Goal: Task Accomplishment & Management: Manage account settings

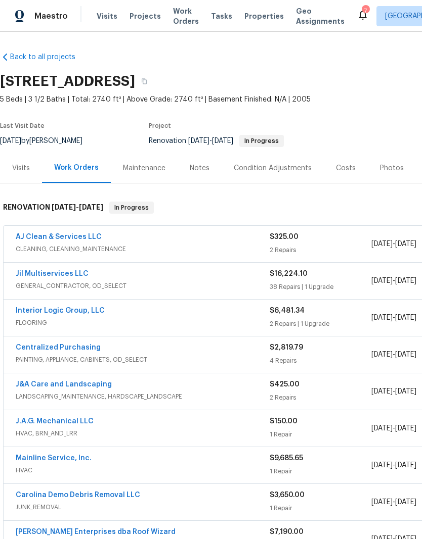
click at [76, 238] on link "AJ Clean & Services LLC" at bounding box center [59, 237] width 86 height 7
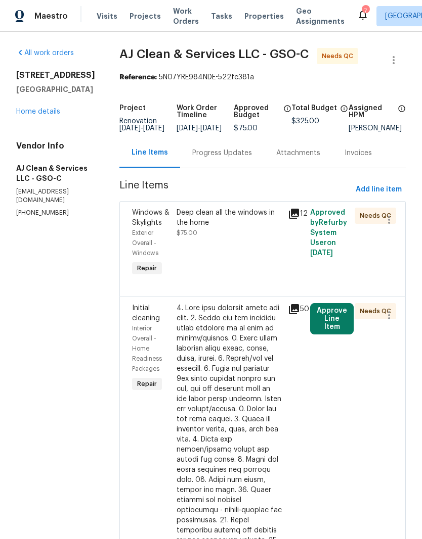
click at [264, 238] on div "Deep clean all the windows in the home $75.00" at bounding box center [228, 223] width 105 height 30
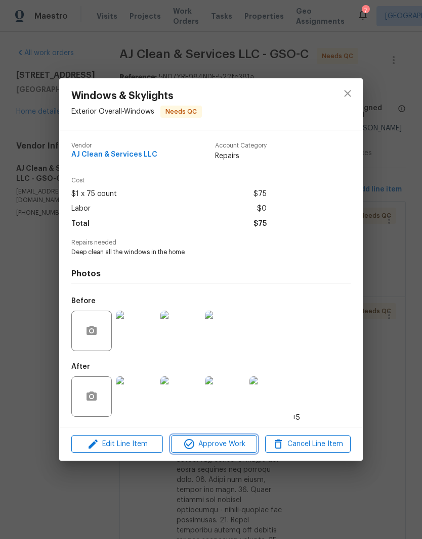
click at [227, 445] on span "Approve Work" at bounding box center [213, 444] width 79 height 13
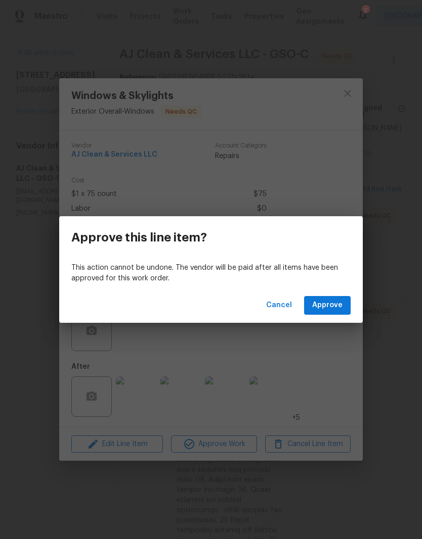
click at [333, 308] on span "Approve" at bounding box center [327, 305] width 30 height 13
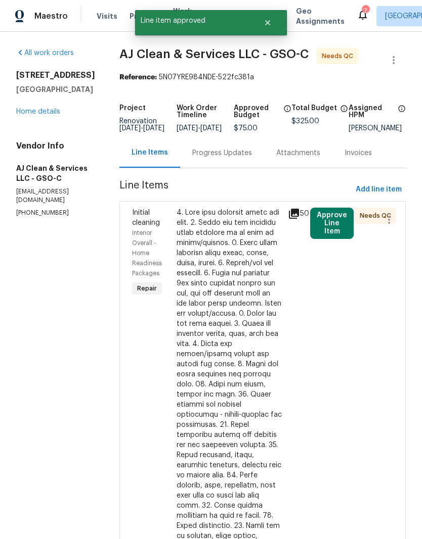
click at [338, 236] on button "Approve Line Item" at bounding box center [331, 223] width 43 height 31
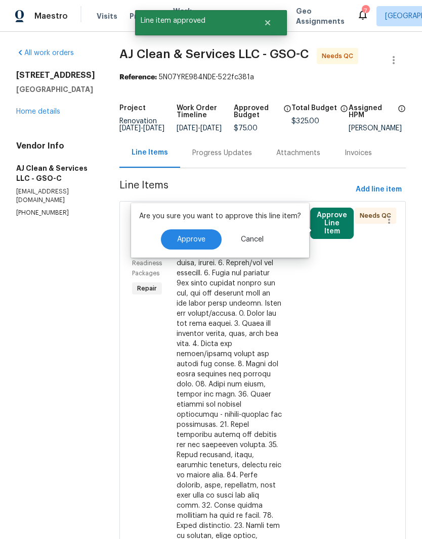
click at [198, 249] on button "Approve" at bounding box center [191, 240] width 61 height 20
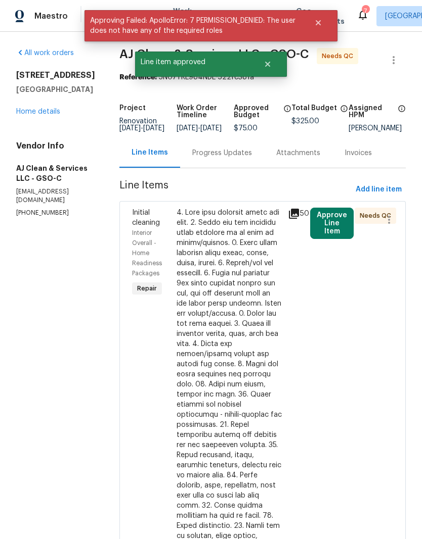
click at [322, 15] on button "Close" at bounding box center [317, 23] width 33 height 20
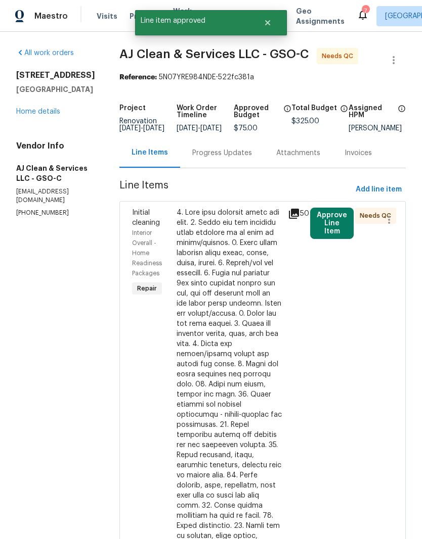
click at [273, 51] on span "AJ Clean & Services LLC - GSO-C" at bounding box center [213, 54] width 189 height 12
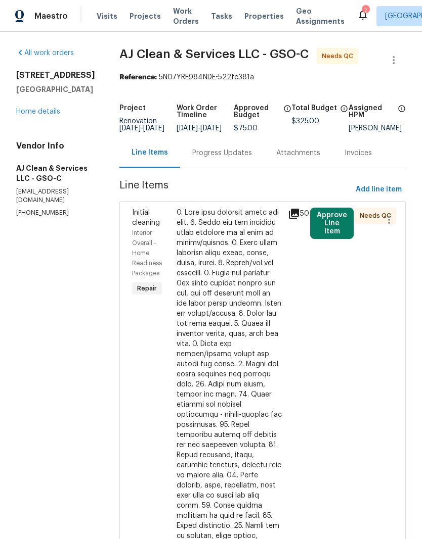
click at [233, 284] on div at bounding box center [228, 450] width 105 height 485
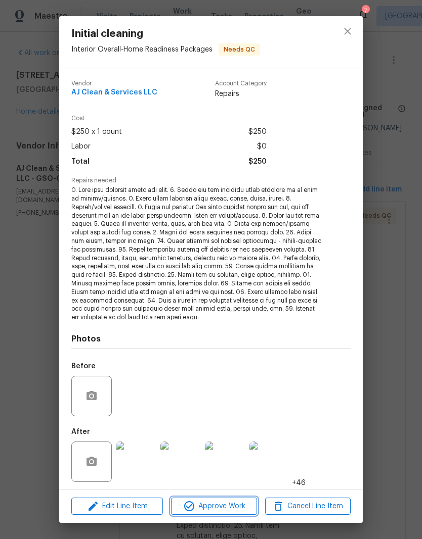
click at [228, 510] on span "Approve Work" at bounding box center [213, 507] width 79 height 13
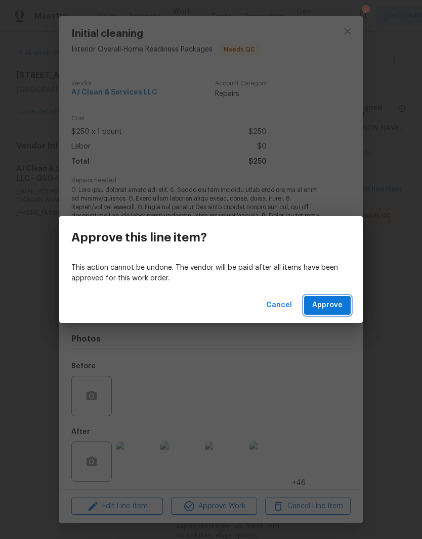
click at [334, 308] on span "Approve" at bounding box center [327, 305] width 30 height 13
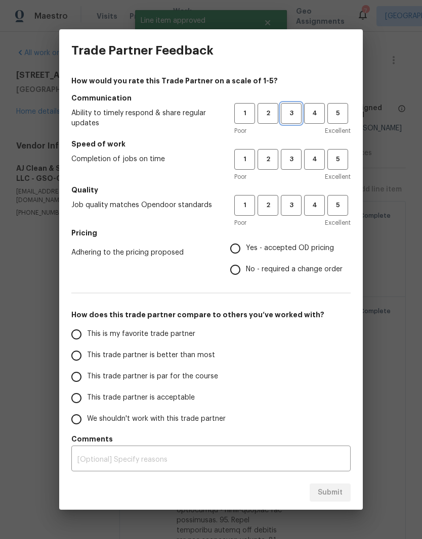
click at [291, 106] on button "3" at bounding box center [291, 113] width 21 height 21
click at [290, 151] on button "3" at bounding box center [291, 159] width 21 height 21
click at [295, 192] on h5 "Quality" at bounding box center [210, 190] width 279 height 10
click at [297, 206] on span "3" at bounding box center [291, 206] width 19 height 12
click at [243, 253] on input "Yes - accepted OD pricing" at bounding box center [234, 248] width 21 height 21
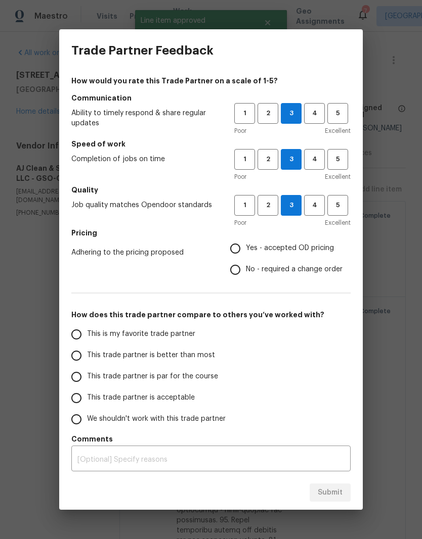
radio input "true"
click at [159, 339] on span "This is my favorite trade partner" at bounding box center [141, 334] width 108 height 11
click at [87, 339] on input "This is my favorite trade partner" at bounding box center [76, 334] width 21 height 21
click at [330, 485] on button "Submit" at bounding box center [329, 493] width 41 height 19
radio input "true"
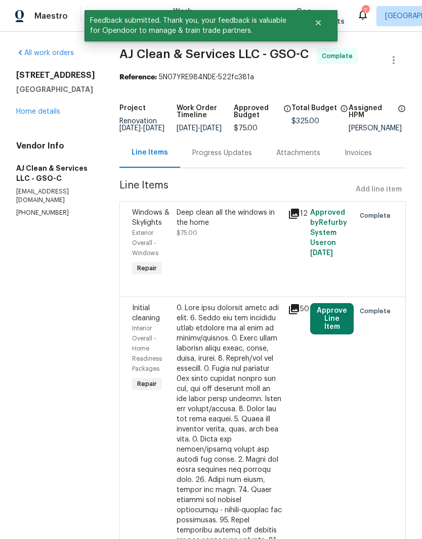
click at [52, 113] on link "Home details" at bounding box center [38, 111] width 44 height 7
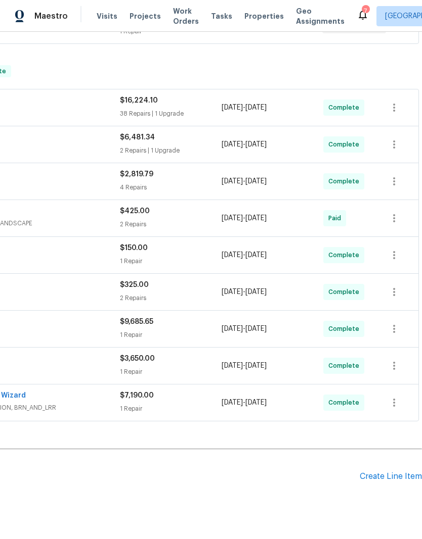
scroll to position [218, 150]
click at [388, 481] on div "Create Line Item" at bounding box center [390, 478] width 62 height 10
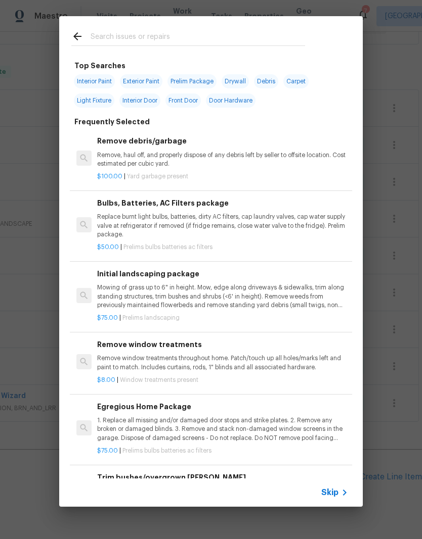
click at [131, 35] on input "text" at bounding box center [198, 37] width 214 height 15
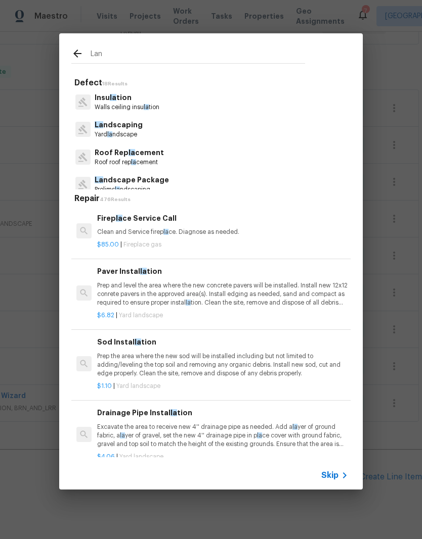
type input "Land"
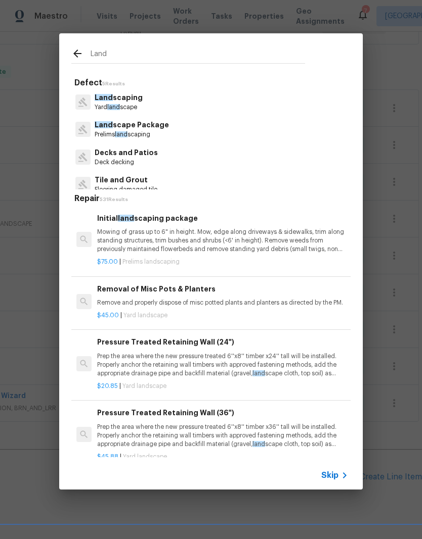
click at [136, 132] on p "Prelims land scaping" at bounding box center [132, 134] width 74 height 9
click at [136, 132] on div "Land Defect 5 Results Land scaping Yard land scape Land scape Package Prelims l…" at bounding box center [211, 261] width 422 height 523
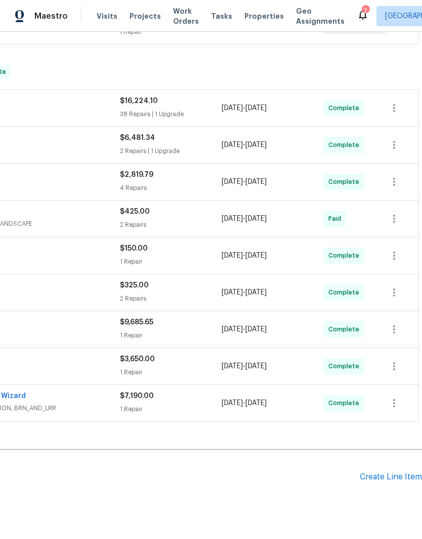
click at [390, 482] on div "Create Line Item" at bounding box center [390, 478] width 62 height 10
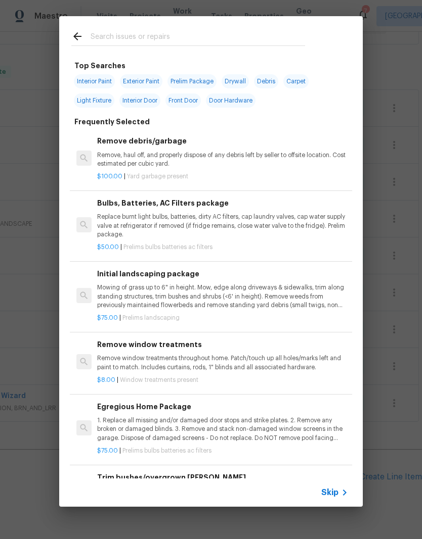
click at [129, 35] on input "text" at bounding box center [198, 37] width 214 height 15
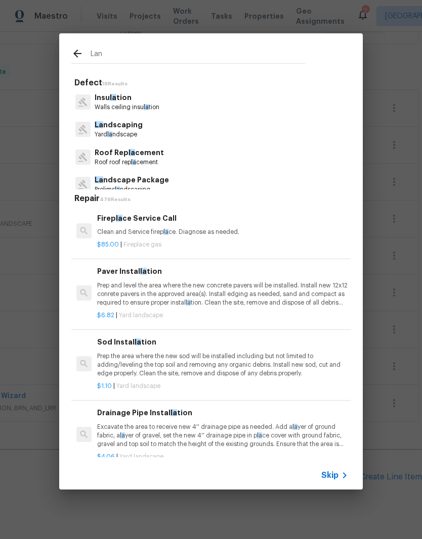
type input "Land"
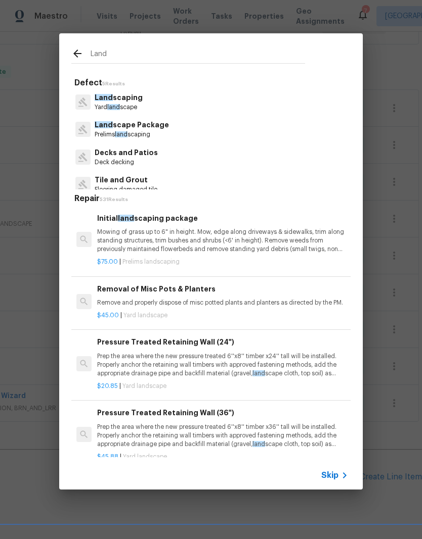
click at [145, 132] on p "Prelims land scaping" at bounding box center [132, 134] width 74 height 9
click at [145, 132] on div "Land Defect 5 Results Land scaping Yard land scape Land scape Package Prelims l…" at bounding box center [211, 261] width 422 height 523
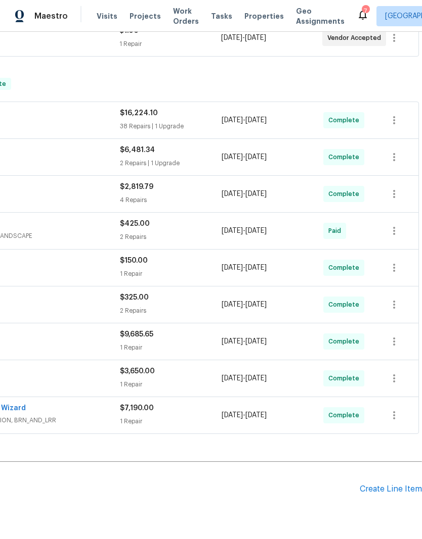
scroll to position [206, 150]
click at [396, 488] on div "Create Line Item" at bounding box center [390, 490] width 62 height 10
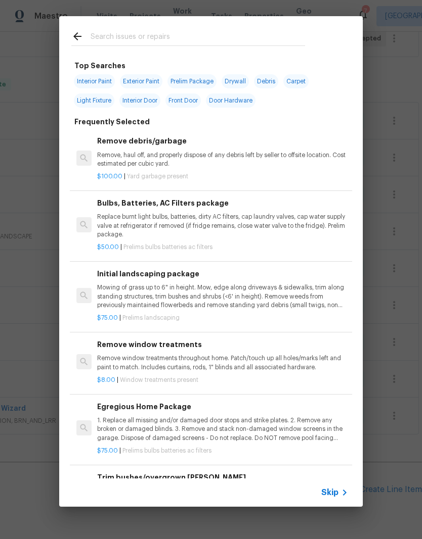
click at [118, 35] on input "text" at bounding box center [198, 37] width 214 height 15
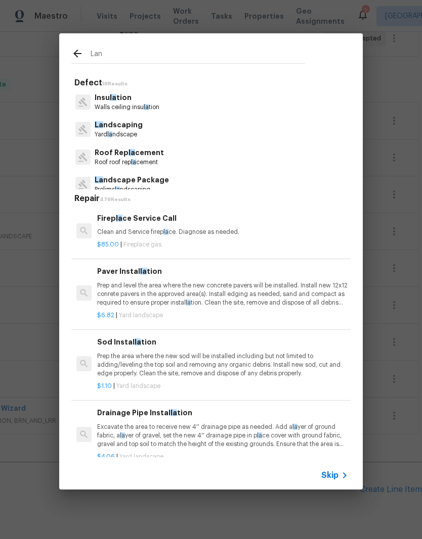
type input "Land"
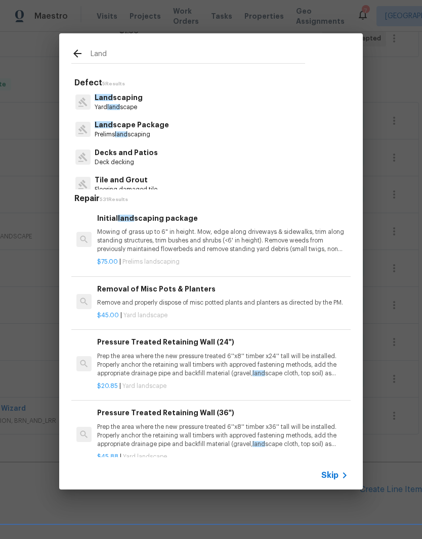
click at [148, 131] on p "Prelims land scaping" at bounding box center [132, 134] width 74 height 9
click at [147, 131] on div "Land Defect 5 Results Land scaping Yard land scape Land scape Package Prelims l…" at bounding box center [211, 261] width 422 height 523
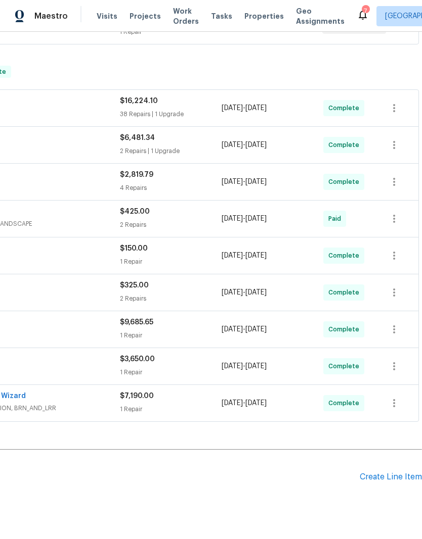
scroll to position [218, 150]
click at [391, 476] on div "Create Line Item" at bounding box center [390, 478] width 62 height 10
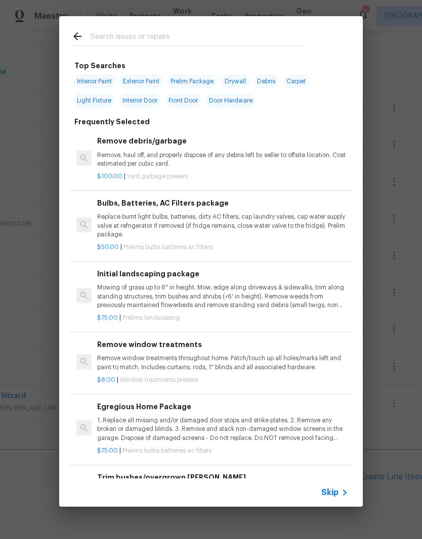
click at [129, 37] on input "text" at bounding box center [198, 37] width 214 height 15
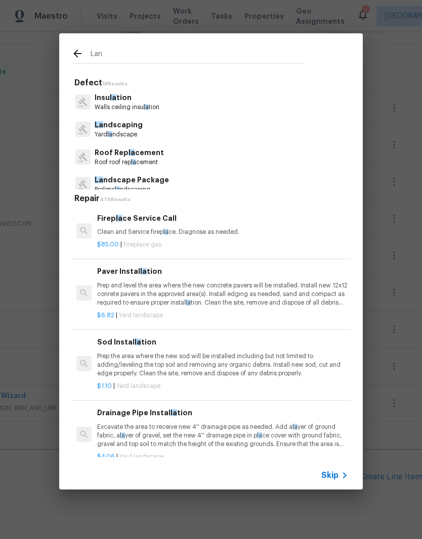
type input "Land"
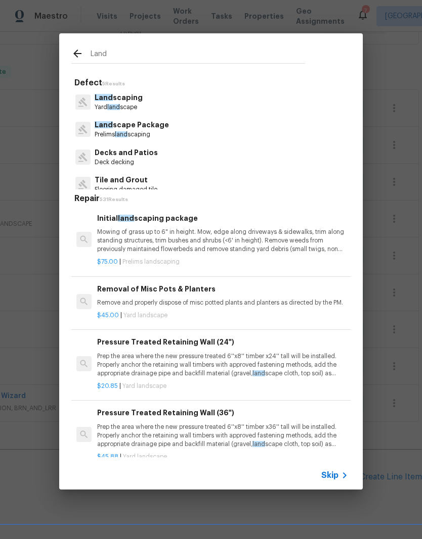
click at [144, 128] on p "Land scape Package" at bounding box center [132, 125] width 74 height 11
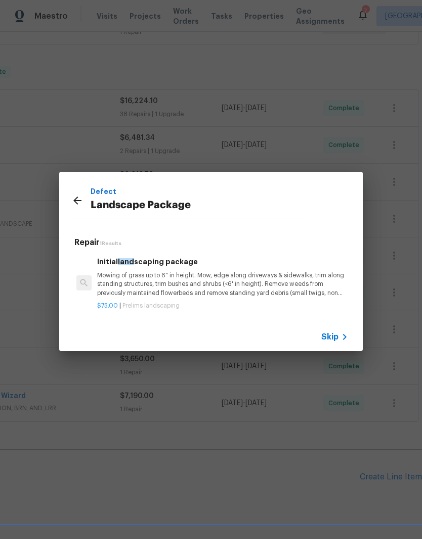
click at [236, 294] on p "Mowing of grass up to 6" in height. Mow, edge along driveways & sidewalks, trim…" at bounding box center [222, 285] width 251 height 26
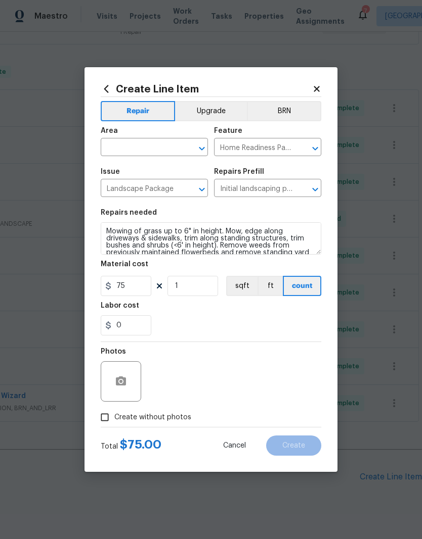
click at [136, 144] on input "text" at bounding box center [140, 149] width 79 height 16
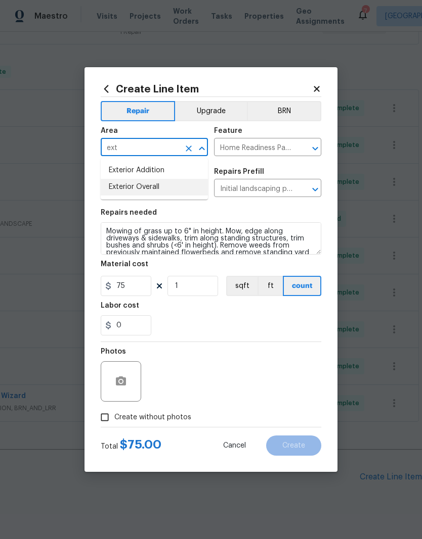
click at [148, 191] on li "Exterior Overall" at bounding box center [154, 187] width 107 height 17
type input "Exterior Overall"
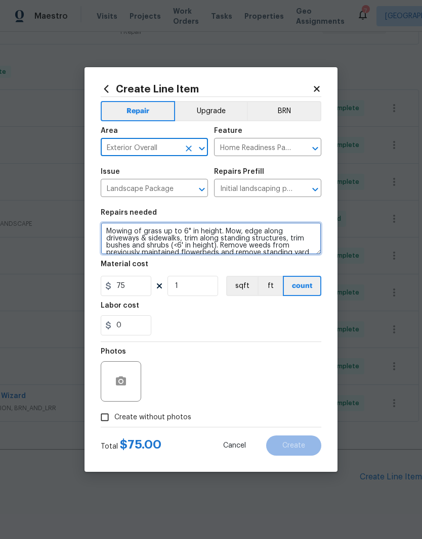
click at [107, 230] on textarea "Mowing of grass up to 6" in height. Mow, edge along driveways & sidewalks, trim…" at bounding box center [211, 238] width 220 height 32
click at [117, 224] on textarea "Mowing of grass up to 6" in height. Mow, edge along driveways & sidewalks, trim…" at bounding box center [211, 238] width 220 height 32
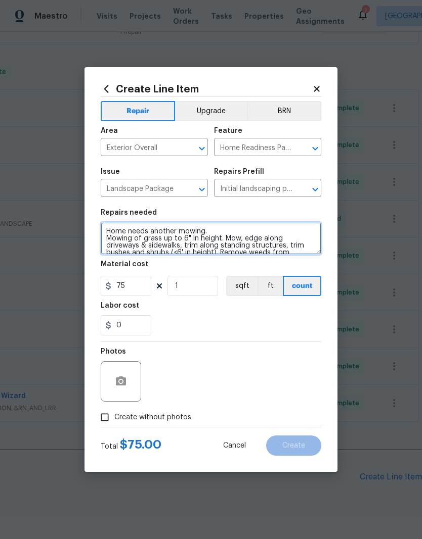
type textarea "Home needs another mowing. Mowing of grass up to 6" in height. Mow, edge along …"
click at [229, 321] on div "0" at bounding box center [211, 325] width 220 height 20
click at [110, 420] on input "Create without photos" at bounding box center [104, 417] width 19 height 19
checkbox input "true"
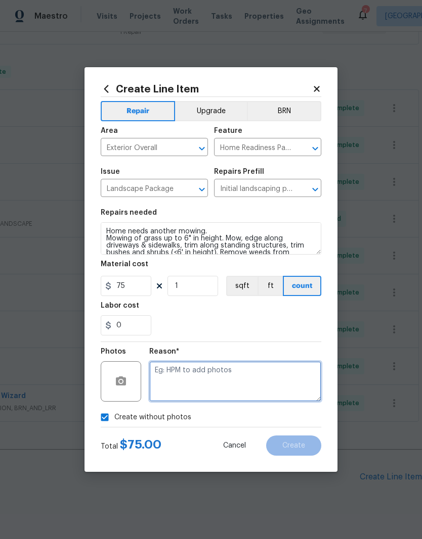
click at [188, 388] on textarea at bounding box center [235, 382] width 172 height 40
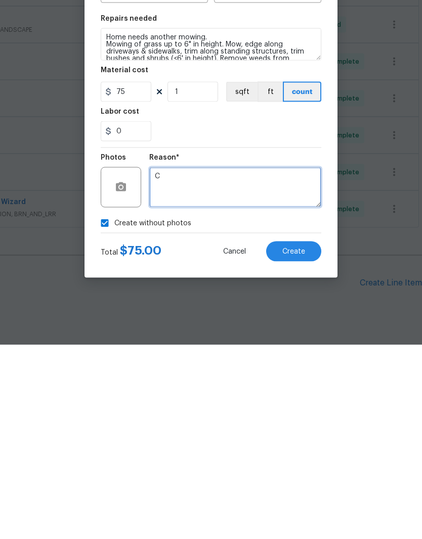
type textarea "C"
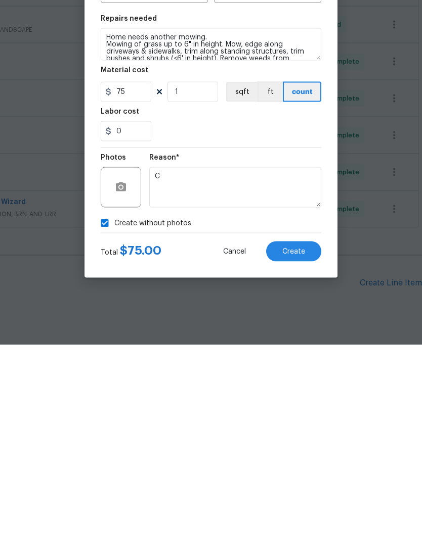
click at [296, 442] on span "Create" at bounding box center [293, 446] width 23 height 8
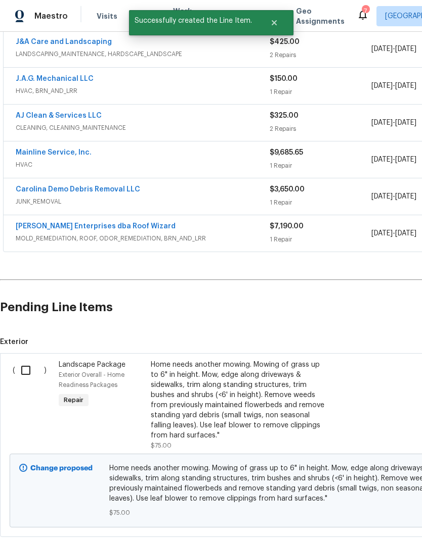
scroll to position [388, 0]
click at [22, 360] on input "checkbox" at bounding box center [29, 370] width 29 height 21
checkbox input "true"
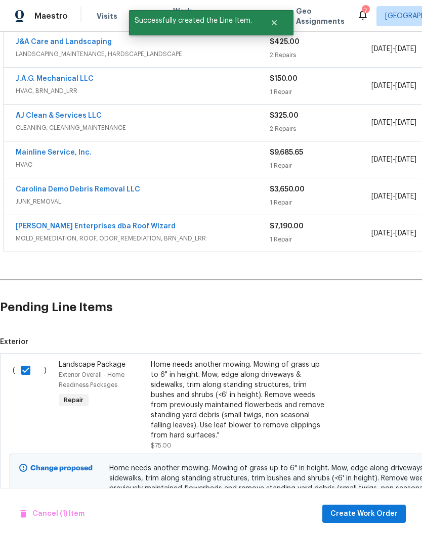
click at [372, 513] on span "Create Work Order" at bounding box center [363, 514] width 67 height 13
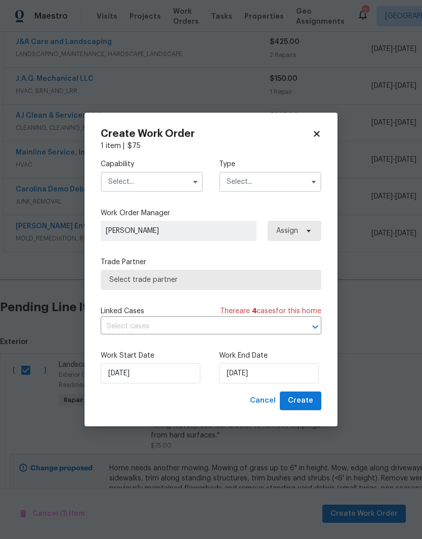
click at [162, 176] on input "text" at bounding box center [152, 182] width 102 height 20
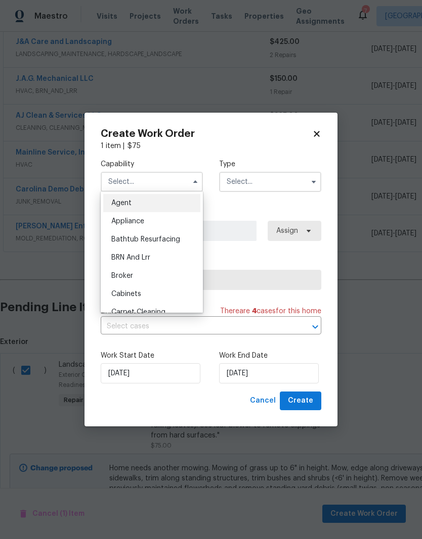
click at [162, 176] on input "text" at bounding box center [152, 182] width 102 height 20
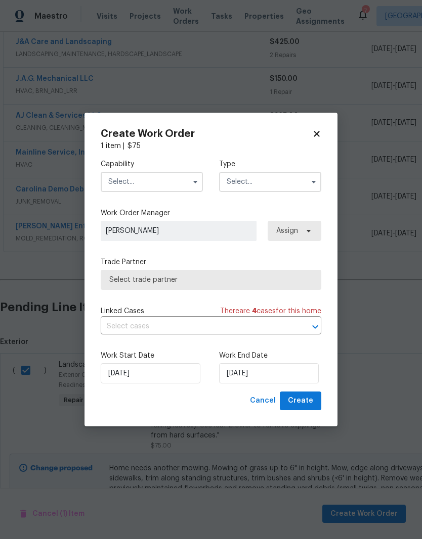
click at [157, 183] on input "text" at bounding box center [152, 182] width 102 height 20
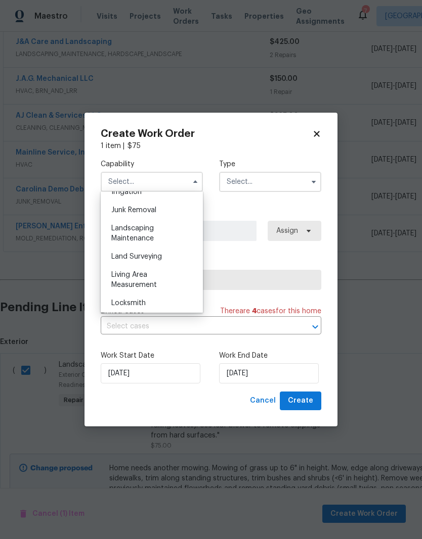
scroll to position [638, 0]
click at [142, 232] on span "Landscaping Maintenance" at bounding box center [132, 235] width 42 height 17
type input "Landscaping Maintenance"
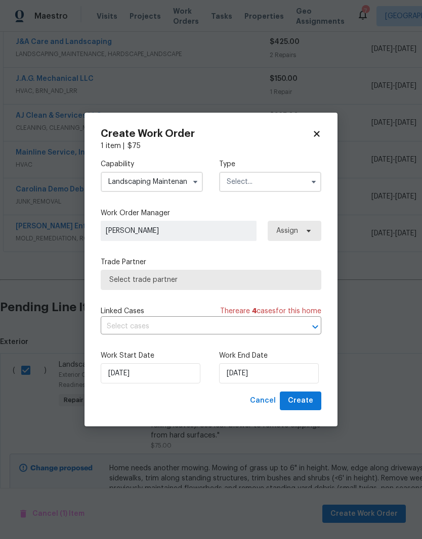
click at [291, 172] on input "text" at bounding box center [270, 182] width 102 height 20
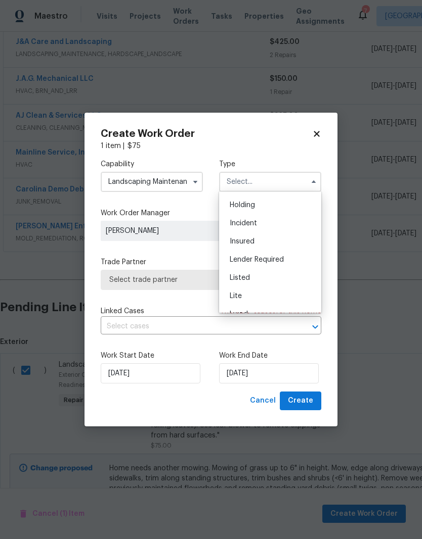
scroll to position [40, 0]
click at [251, 273] on div "Listed" at bounding box center [269, 272] width 97 height 18
type input "Listed"
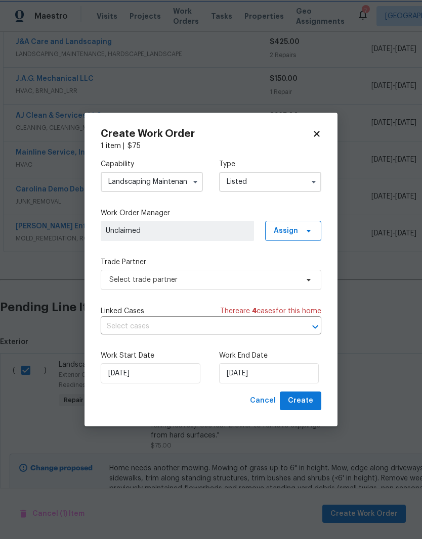
scroll to position [0, 0]
click at [258, 378] on input "[DATE]" at bounding box center [269, 374] width 100 height 20
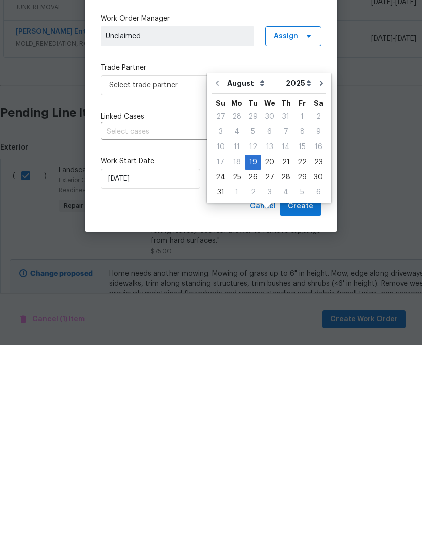
scroll to position [40, 0]
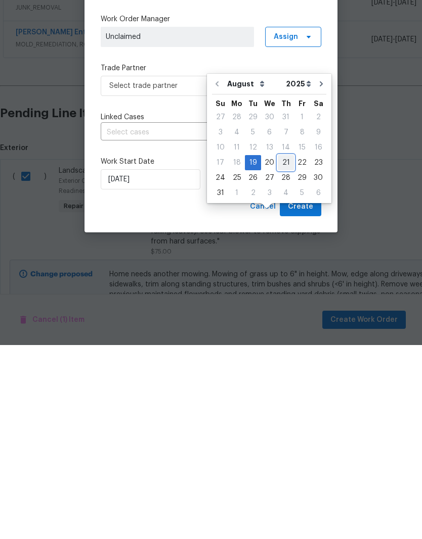
click at [281, 350] on div "21" at bounding box center [286, 357] width 16 height 14
type input "[DATE]"
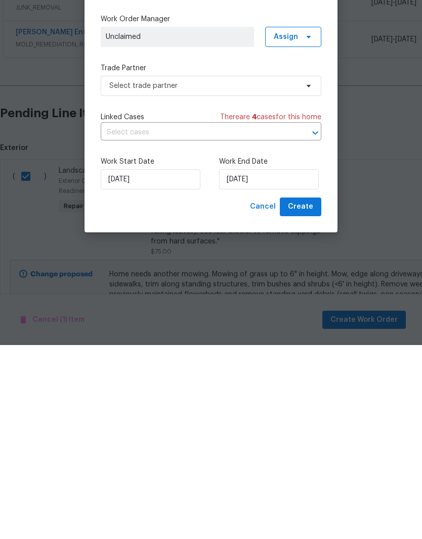
scroll to position [40, 0]
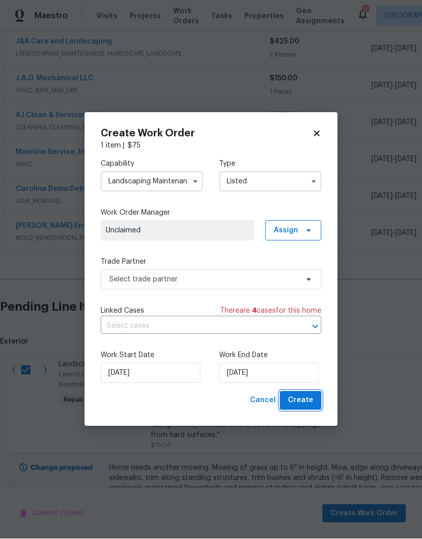
click at [305, 396] on span "Create" at bounding box center [300, 401] width 25 height 13
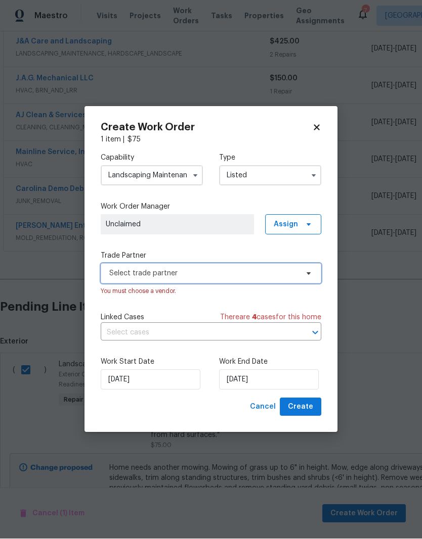
click at [250, 279] on span "Select trade partner" at bounding box center [211, 274] width 220 height 20
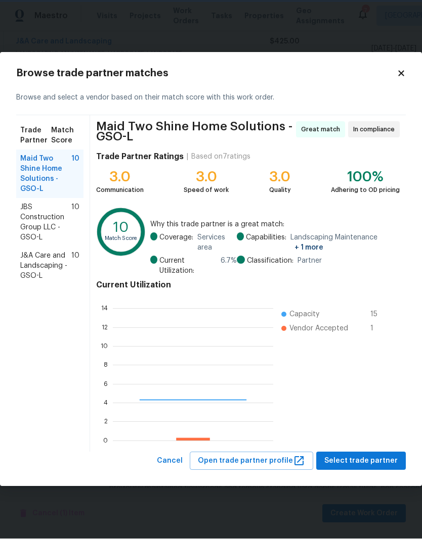
scroll to position [142, 160]
click at [41, 263] on span "J&A Care and Landscaping - GSO-L" at bounding box center [45, 266] width 51 height 30
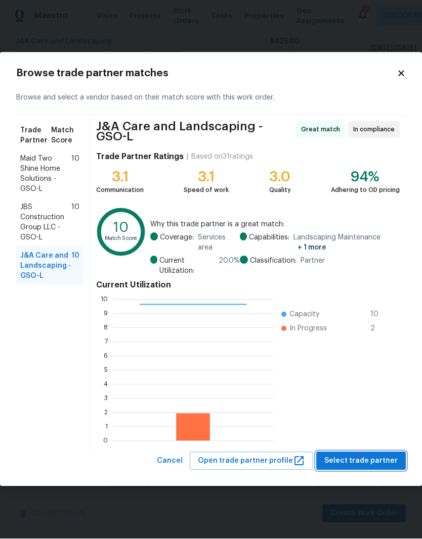
click at [381, 453] on button "Select trade partner" at bounding box center [360, 462] width 89 height 19
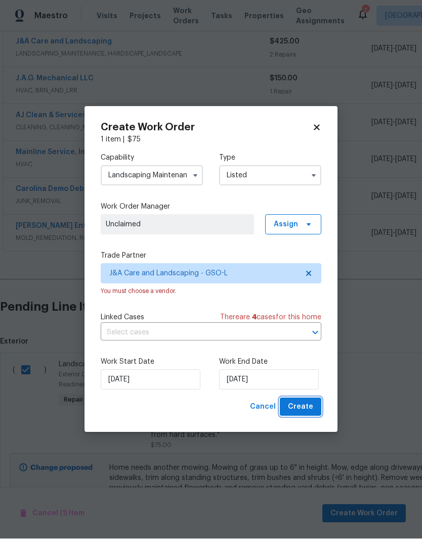
click at [311, 409] on span "Create" at bounding box center [300, 407] width 25 height 13
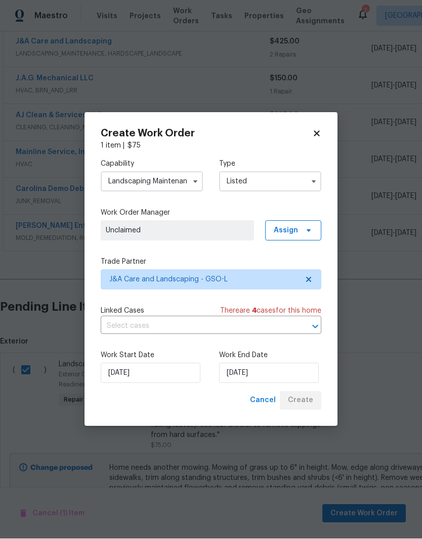
checkbox input "false"
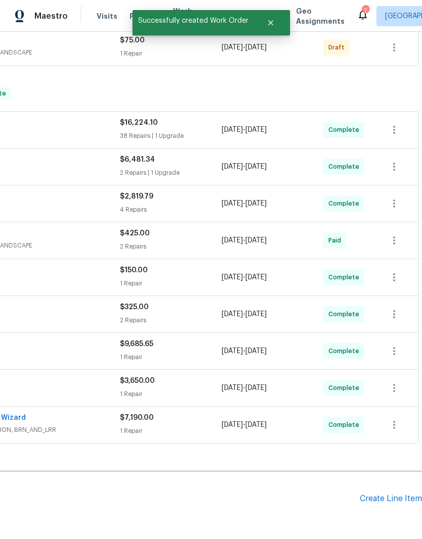
scroll to position [233, 150]
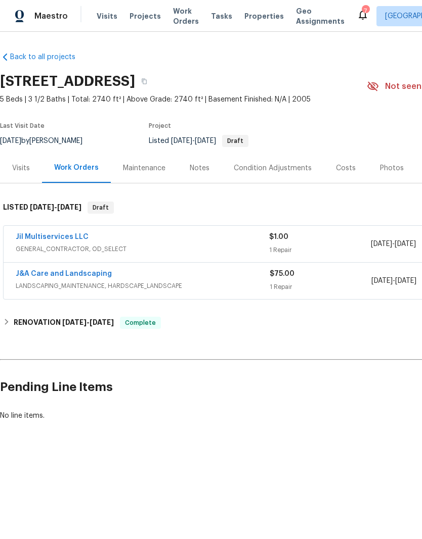
click at [73, 277] on link "J&A Care and Landscaping" at bounding box center [64, 273] width 96 height 7
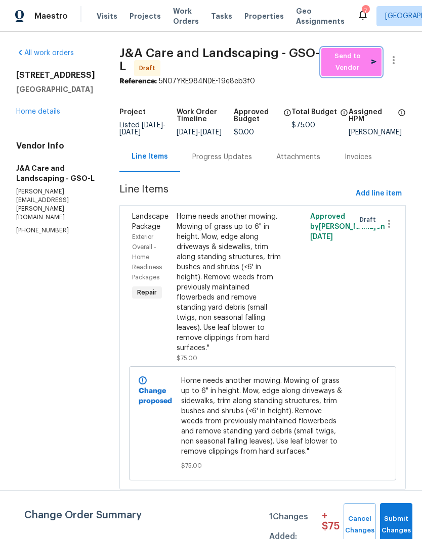
click at [365, 67] on span "Send to Vendor" at bounding box center [351, 62] width 50 height 23
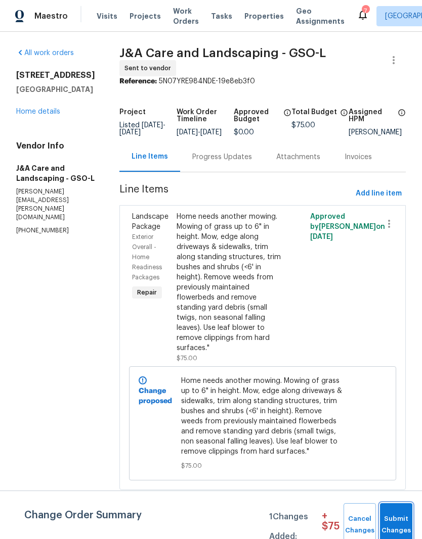
click at [405, 514] on button "Submit Changes" at bounding box center [396, 525] width 32 height 43
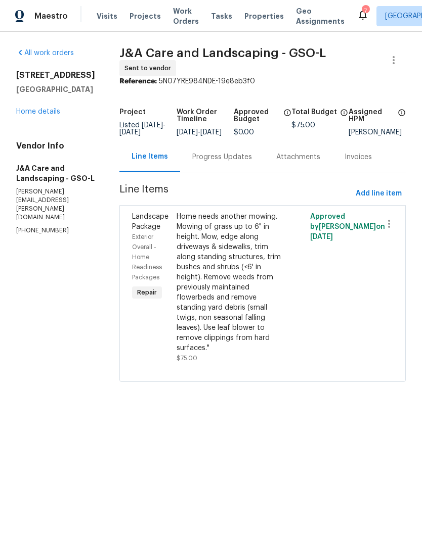
click at [130, 20] on span "Projects" at bounding box center [144, 16] width 31 height 10
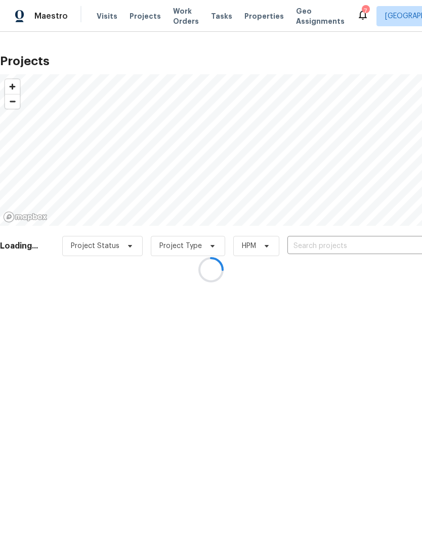
click at [329, 247] on div at bounding box center [211, 269] width 422 height 539
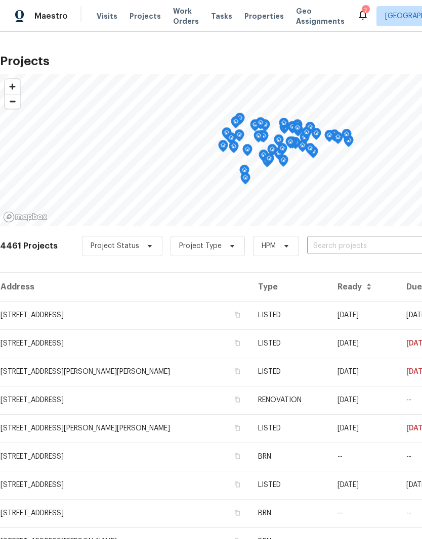
click at [340, 253] on input "text" at bounding box center [365, 247] width 116 height 16
type input "516 went"
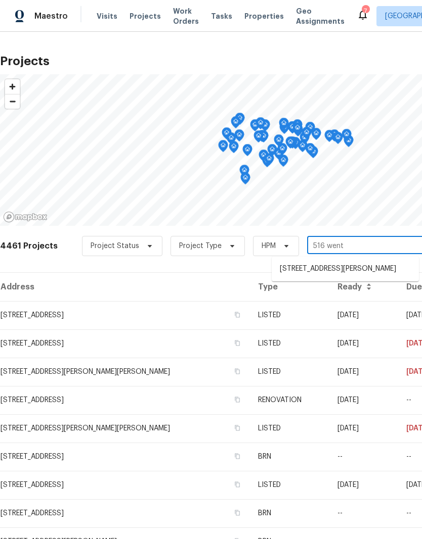
click at [327, 276] on li "516 Wentworth Dr, Graham, NC 27253" at bounding box center [345, 269] width 147 height 17
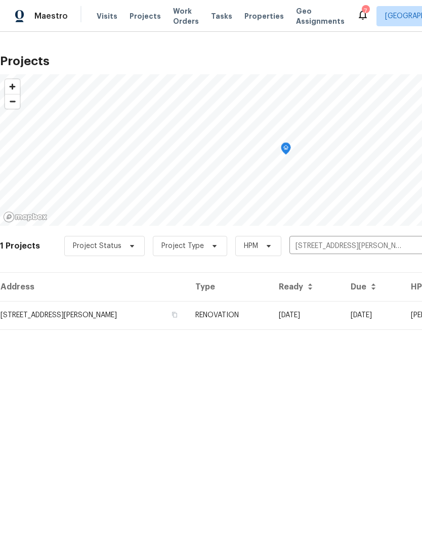
click at [254, 322] on td "RENOVATION" at bounding box center [228, 315] width 83 height 28
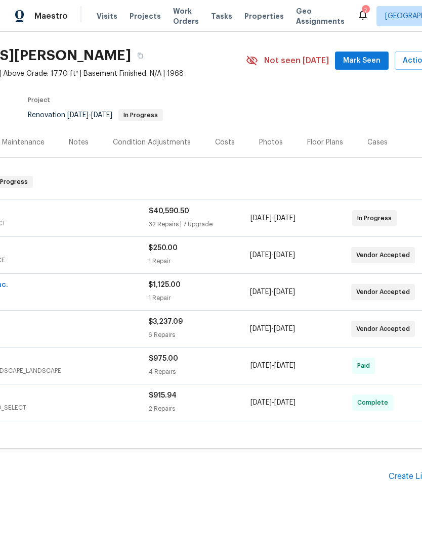
scroll to position [25, 121]
click at [403, 478] on div "Create Line Item" at bounding box center [419, 478] width 62 height 10
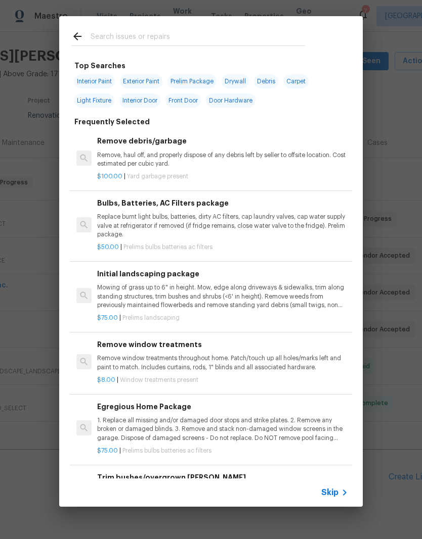
click at [115, 34] on input "text" at bounding box center [198, 37] width 214 height 15
type input "Landscape"
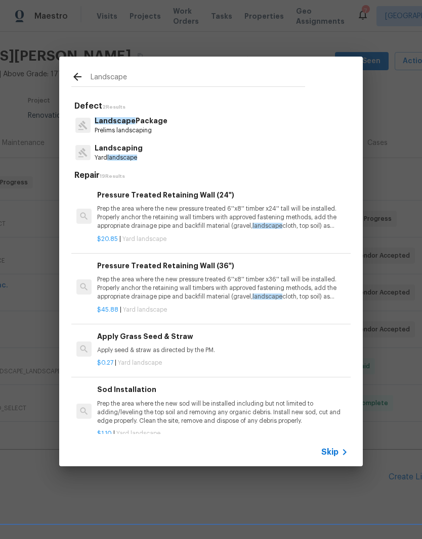
click at [119, 127] on p "Prelims landscaping" at bounding box center [131, 130] width 73 height 9
click at [119, 127] on div "Landscape Defect 2 Results Landscape Package Prelims landscaping Landscaping Ya…" at bounding box center [211, 261] width 422 height 523
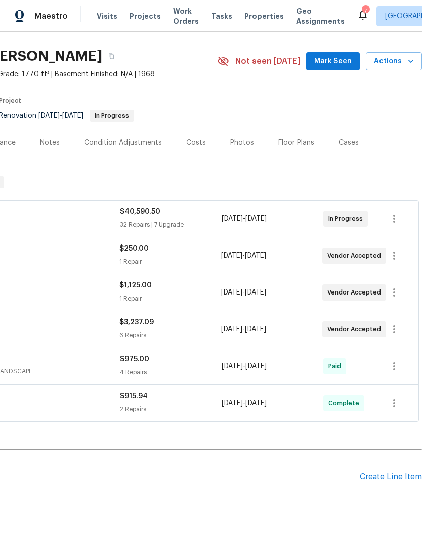
scroll to position [25, 150]
click at [398, 480] on div "Create Line Item" at bounding box center [390, 478] width 62 height 10
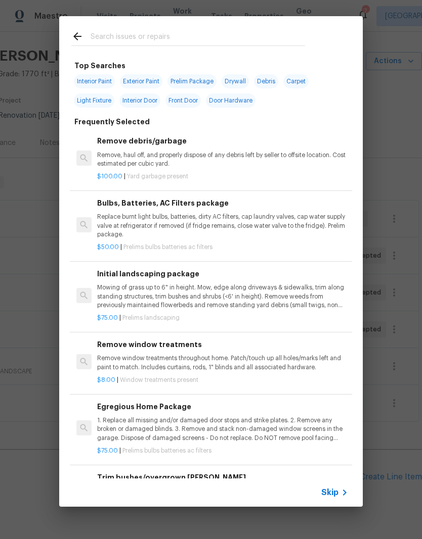
click at [122, 39] on input "text" at bounding box center [198, 37] width 214 height 15
type input "Landsc"
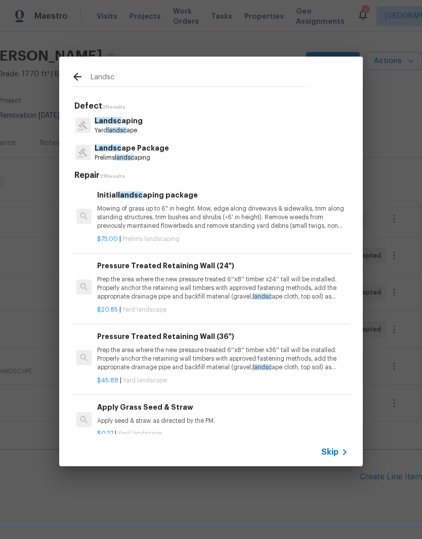
click at [143, 158] on p "Prelims landsc aping" at bounding box center [132, 158] width 74 height 9
click at [143, 158] on div "Landsc Defect 2 Results Landsc aping Yard landsc ape Landsc ape Package Prelims…" at bounding box center [211, 261] width 422 height 523
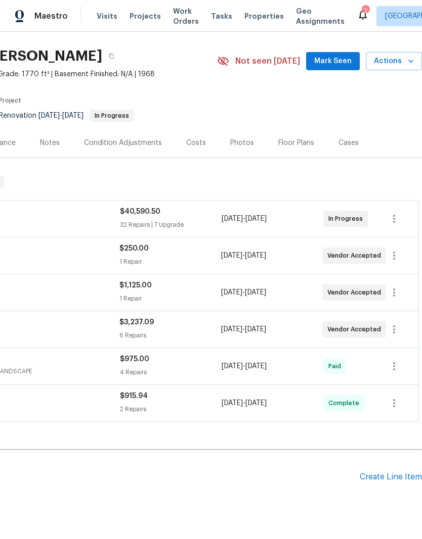
click at [384, 481] on div "Create Line Item" at bounding box center [390, 478] width 62 height 10
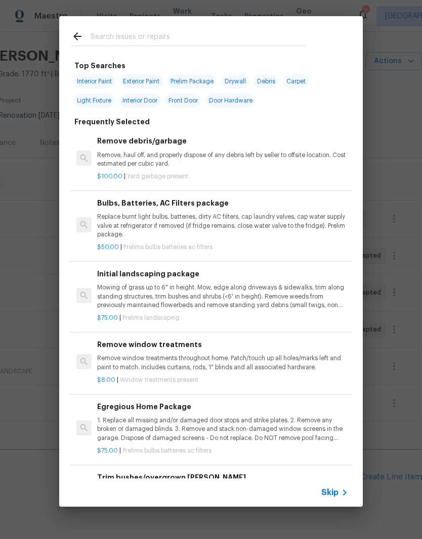
click at [117, 37] on input "text" at bounding box center [198, 37] width 214 height 15
type input "Land"
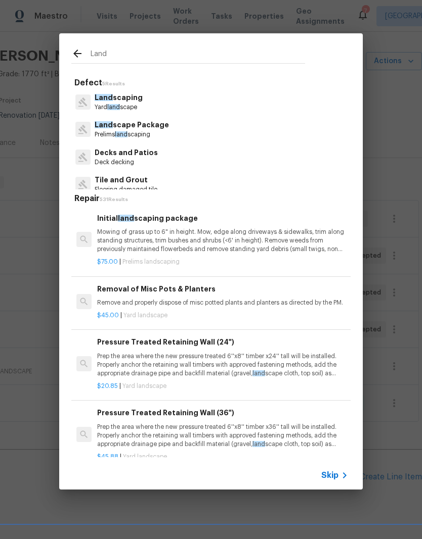
click at [144, 127] on p "Land scape Package" at bounding box center [132, 125] width 74 height 11
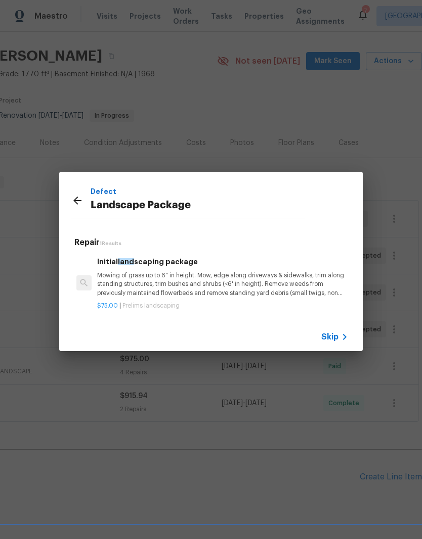
click at [338, 342] on div "Skip" at bounding box center [335, 337] width 29 height 12
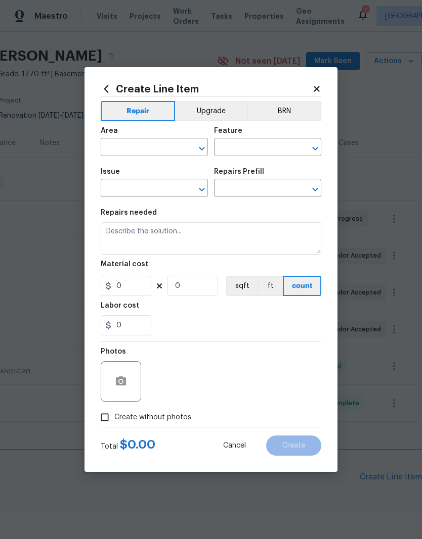
click at [148, 152] on input "text" at bounding box center [140, 149] width 79 height 16
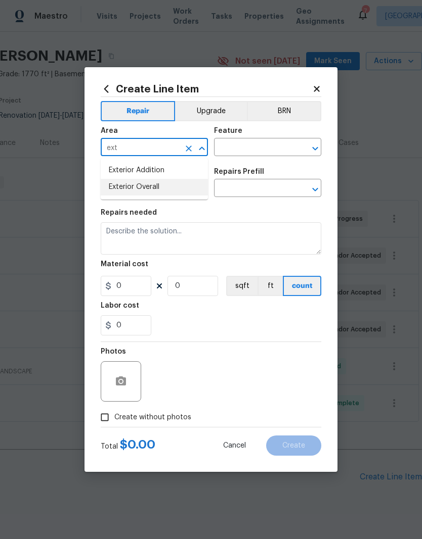
click at [154, 192] on li "Exterior Overall" at bounding box center [154, 187] width 107 height 17
type input "Exterior Overall"
click at [255, 152] on input "text" at bounding box center [253, 149] width 79 height 16
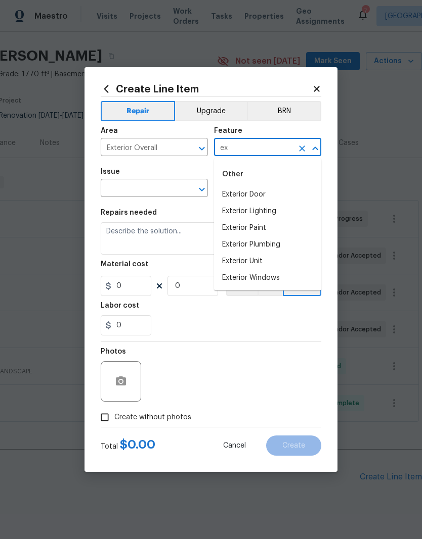
type input "e"
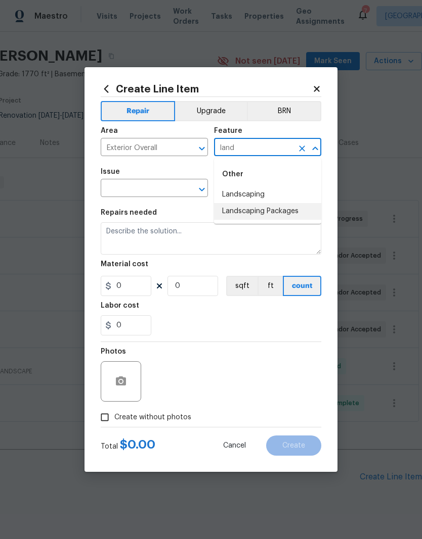
click at [259, 204] on li "Landscaping Packages" at bounding box center [267, 211] width 107 height 17
type input "Landscaping Packages"
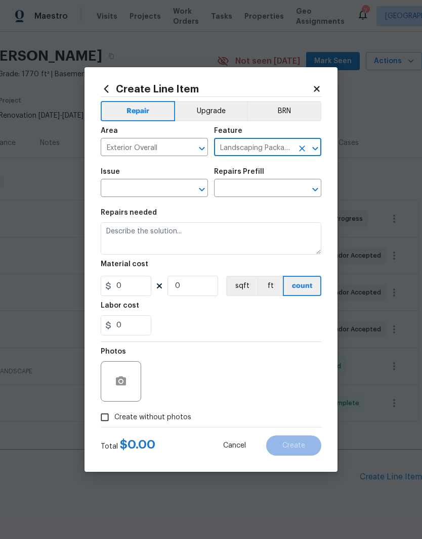
click at [152, 187] on input "text" at bounding box center [140, 190] width 79 height 16
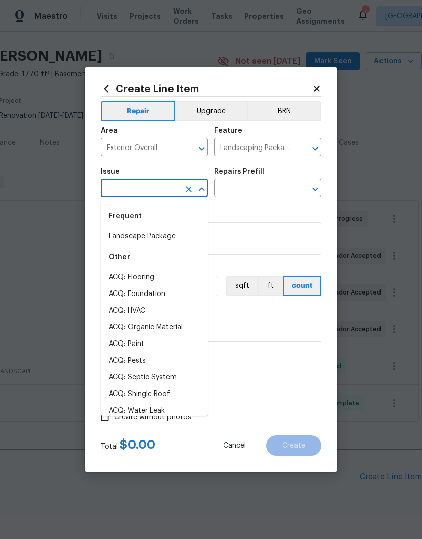
click at [152, 242] on li "Landscape Package" at bounding box center [154, 237] width 107 height 17
type input "Landscape Package"
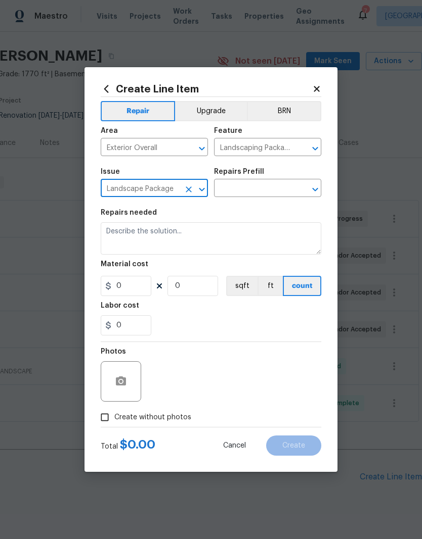
click at [292, 188] on input "text" at bounding box center [253, 190] width 79 height 16
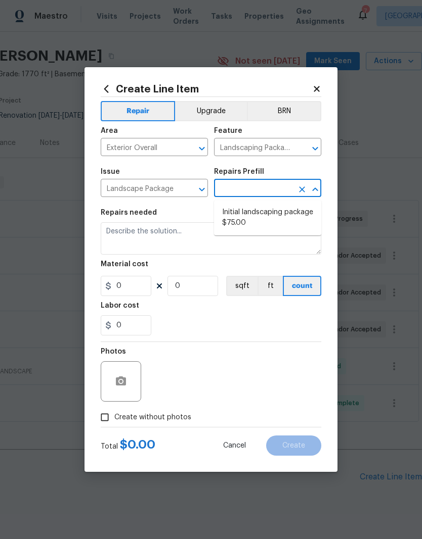
click at [285, 222] on li "Initial landscaping package $75.00" at bounding box center [267, 217] width 107 height 27
type input "Initial landscaping package $75.00"
type input "Home Readiness Packages"
type textarea "Mowing of grass up to 6" in height. Mow, edge along driveways & sidewalks, trim…"
type input "1"
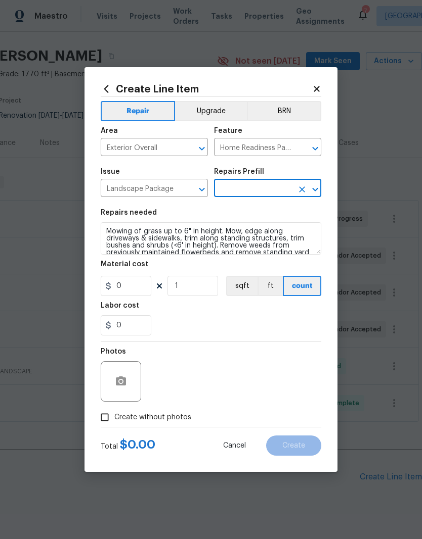
type input "Initial landscaping package $75.00"
type input "75"
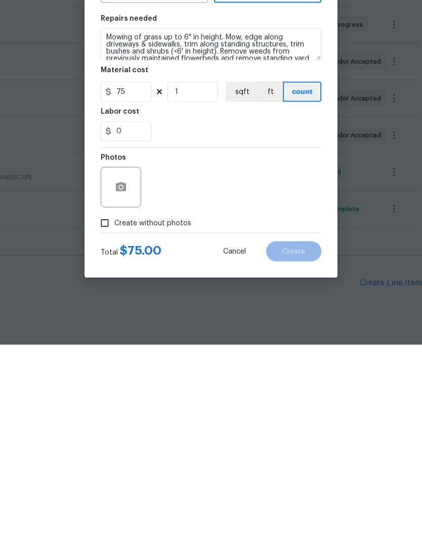
click at [109, 408] on input "Create without photos" at bounding box center [104, 417] width 19 height 19
checkbox input "true"
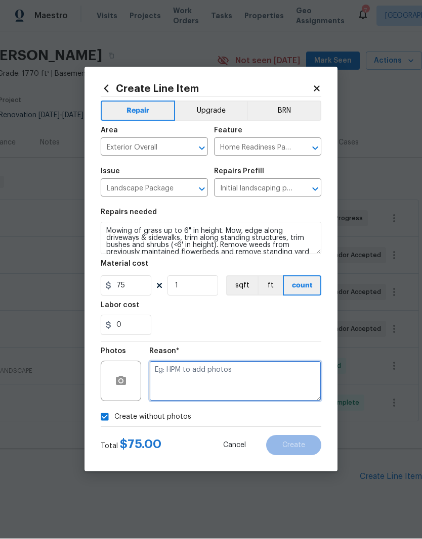
click at [179, 392] on textarea at bounding box center [235, 382] width 172 height 40
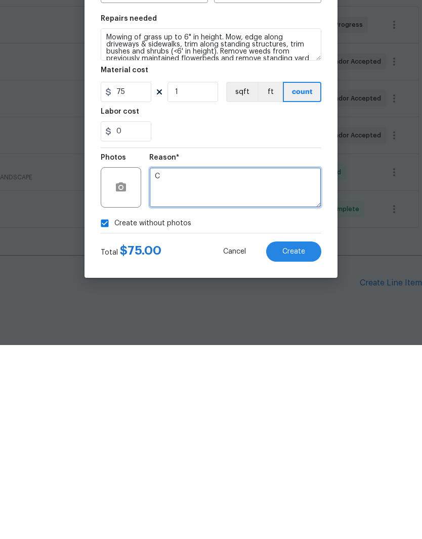
type textarea "C"
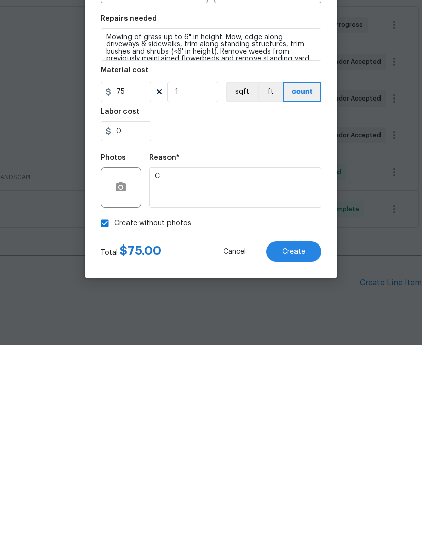
click at [296, 442] on span "Create" at bounding box center [293, 446] width 23 height 8
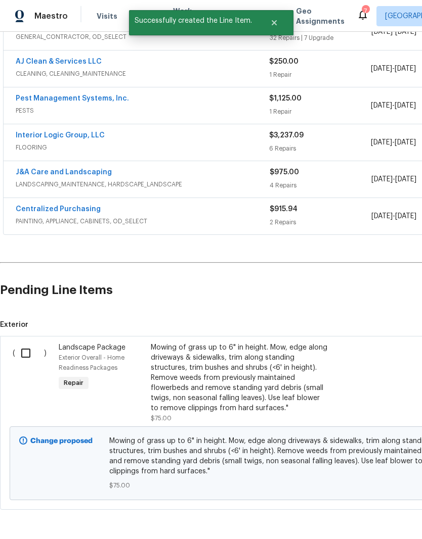
scroll to position [212, 0]
click at [23, 343] on input "checkbox" at bounding box center [29, 353] width 29 height 21
checkbox input "true"
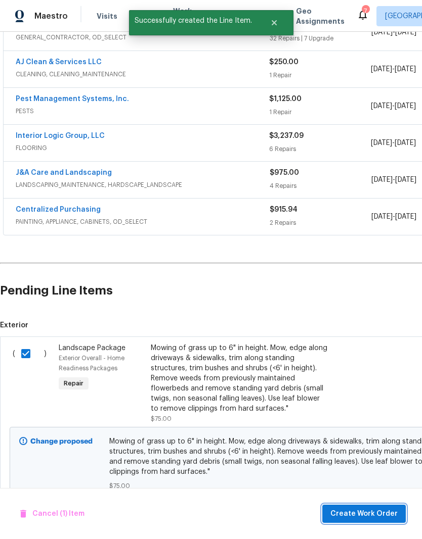
click at [373, 511] on span "Create Work Order" at bounding box center [363, 514] width 67 height 13
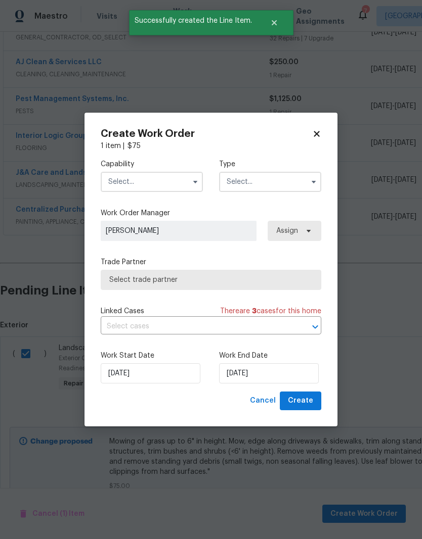
click at [179, 180] on input "text" at bounding box center [152, 182] width 102 height 20
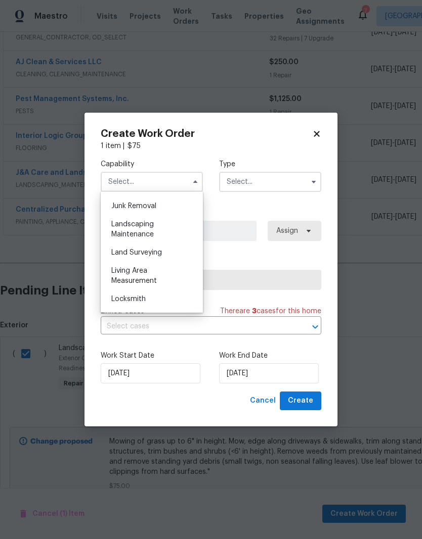
scroll to position [645, 0]
click at [148, 232] on span "Landscaping Maintenance" at bounding box center [132, 228] width 42 height 17
type input "Landscaping Maintenance"
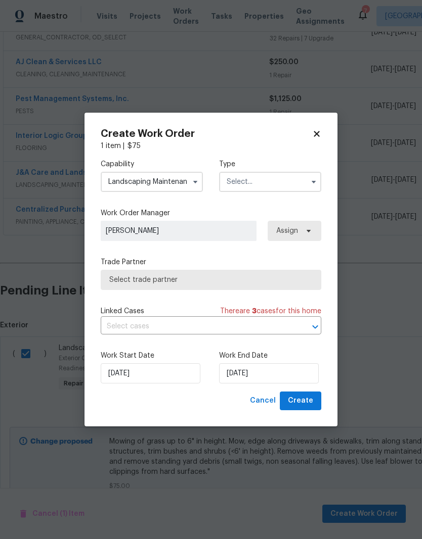
click at [290, 179] on input "text" at bounding box center [270, 182] width 102 height 20
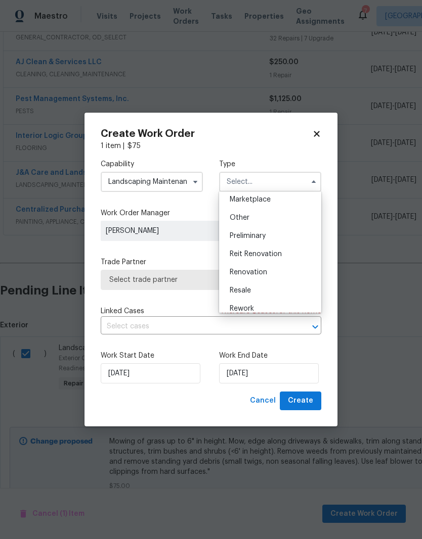
scroll to position [193, 0]
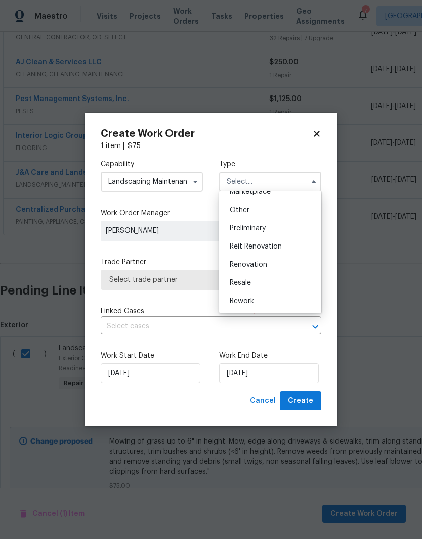
click at [266, 265] on span "Renovation" at bounding box center [248, 264] width 37 height 7
type input "Renovation"
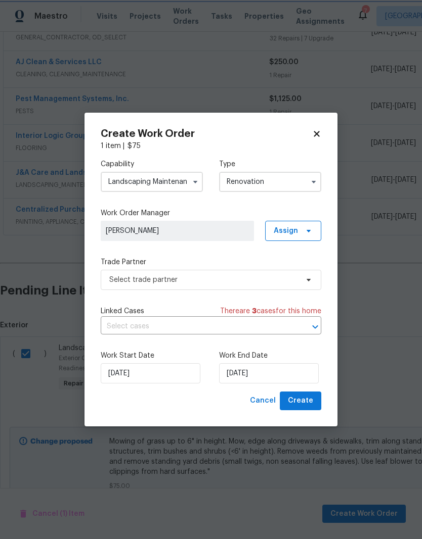
scroll to position [0, 0]
click at [264, 372] on input "[DATE]" at bounding box center [269, 374] width 100 height 20
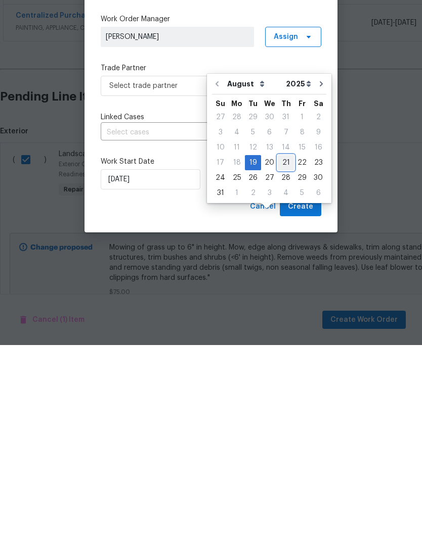
click at [283, 350] on div "21" at bounding box center [286, 357] width 16 height 14
type input "[DATE]"
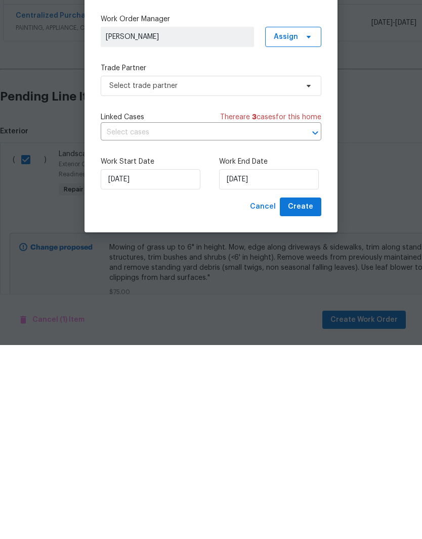
scroll to position [40, 0]
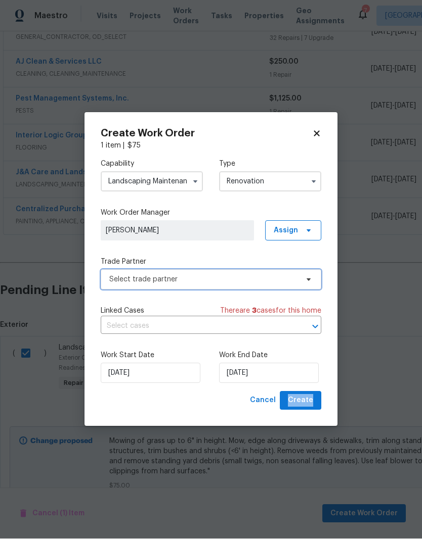
click at [302, 284] on span "Select trade partner" at bounding box center [211, 280] width 220 height 20
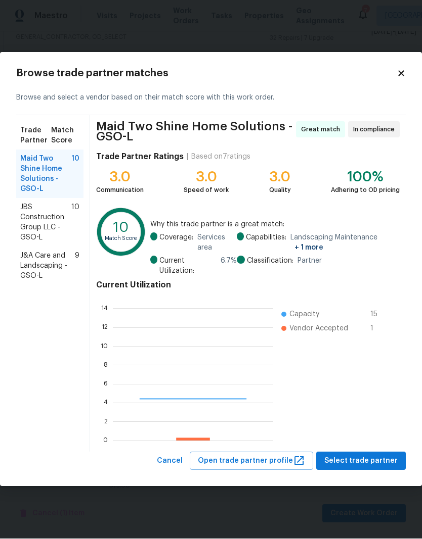
scroll to position [142, 160]
click at [40, 262] on span "J&A Care and Landscaping - GSO-L" at bounding box center [47, 266] width 55 height 30
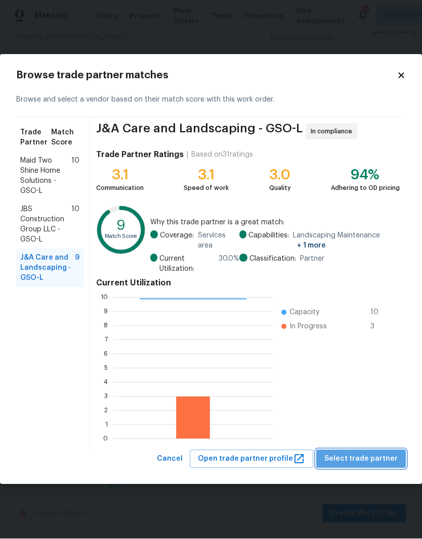
click at [368, 456] on span "Select trade partner" at bounding box center [360, 460] width 73 height 13
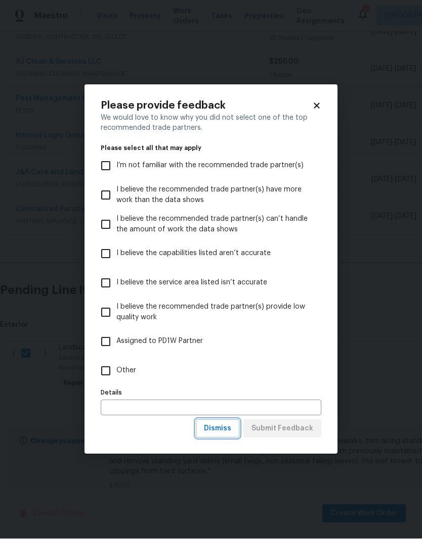
click at [227, 434] on span "Dismiss" at bounding box center [217, 429] width 27 height 13
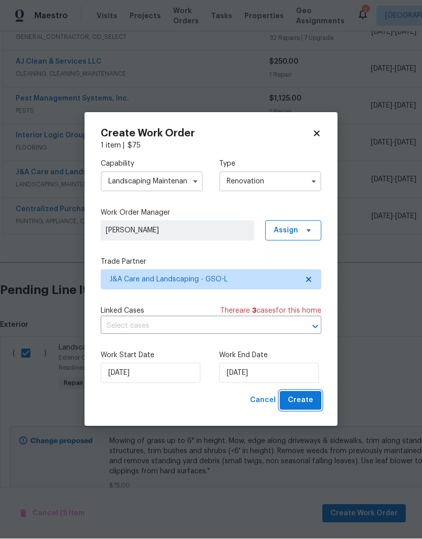
click at [301, 403] on span "Create" at bounding box center [300, 401] width 25 height 13
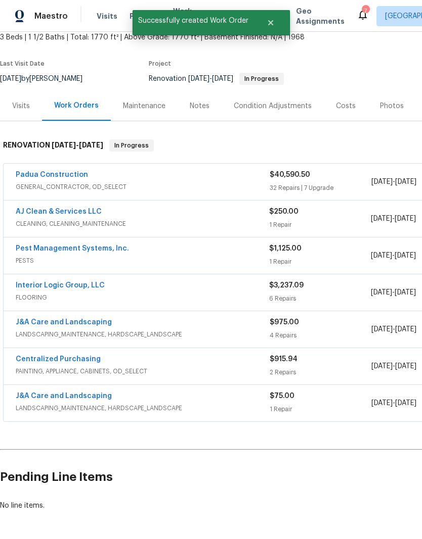
scroll to position [62, 0]
click at [73, 393] on link "J&A Care and Landscaping" at bounding box center [64, 396] width 96 height 7
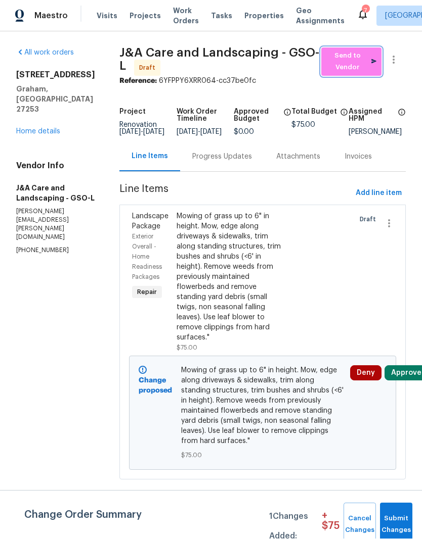
click at [359, 65] on span "Send to Vendor" at bounding box center [351, 62] width 50 height 23
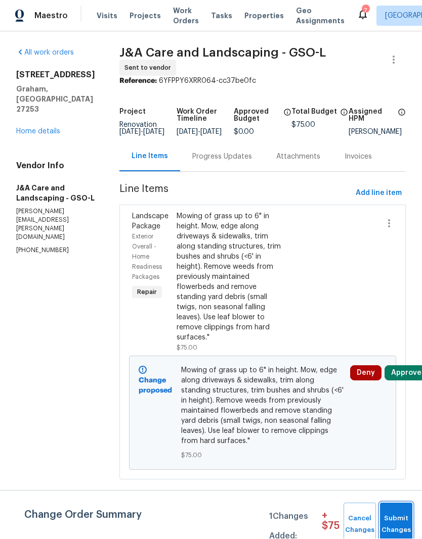
click at [405, 519] on span "Submit Changes" at bounding box center [396, 525] width 22 height 23
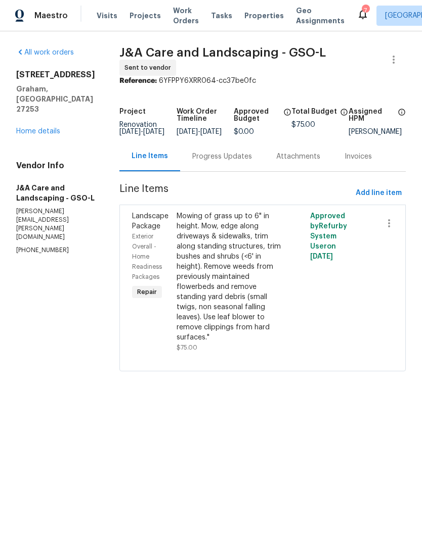
click at [46, 128] on link "Home details" at bounding box center [38, 131] width 44 height 7
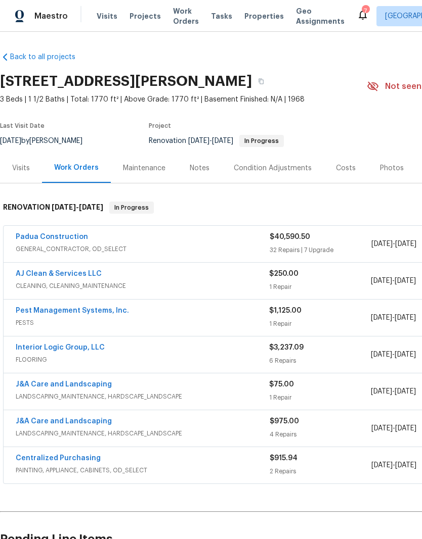
click at [94, 349] on link "Interior Logic Group, LLC" at bounding box center [60, 347] width 89 height 7
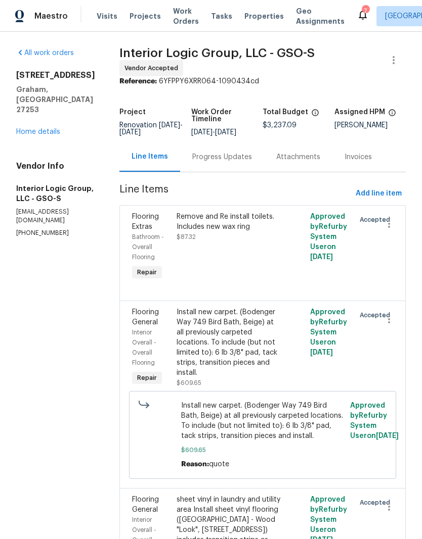
click at [239, 170] on div "Progress Updates" at bounding box center [222, 157] width 84 height 30
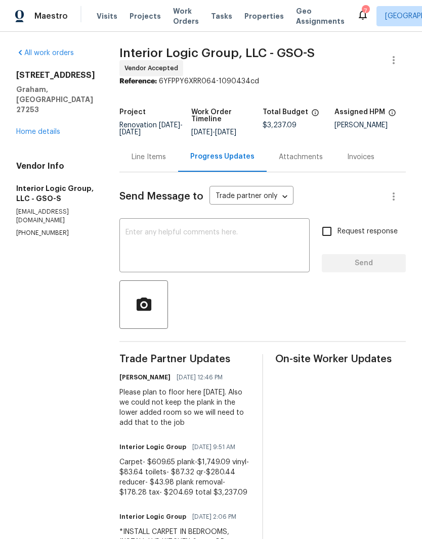
click at [169, 246] on textarea at bounding box center [214, 246] width 178 height 35
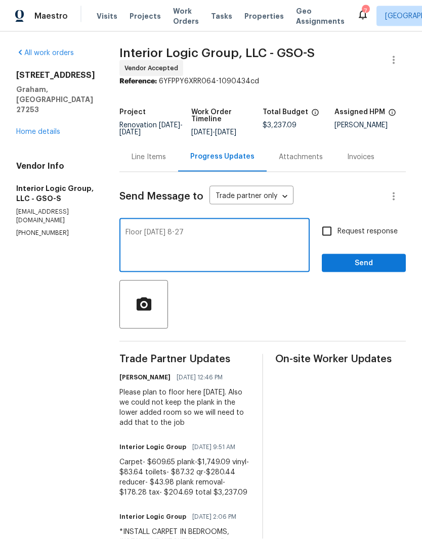
type textarea "Floor Wednesday 8-27"
click at [367, 267] on span "Send" at bounding box center [364, 263] width 68 height 13
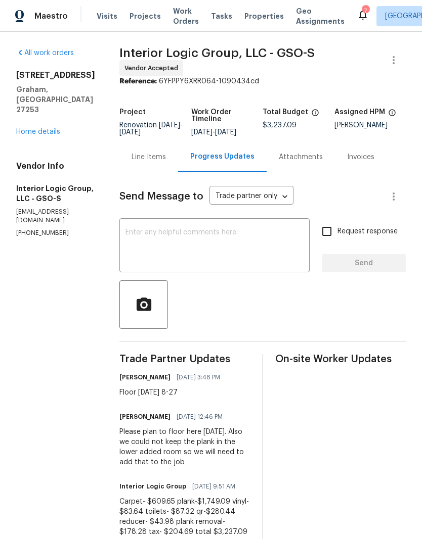
click at [49, 128] on link "Home details" at bounding box center [38, 131] width 44 height 7
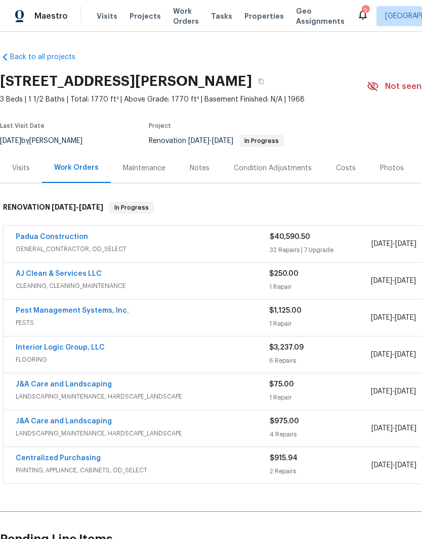
click at [69, 237] on link "Padua Construction" at bounding box center [52, 237] width 72 height 7
